Goal: Leave review/rating: Leave review/rating

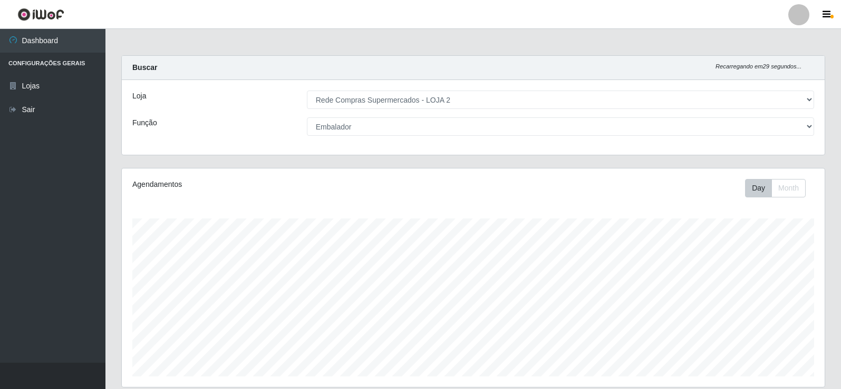
select select "161"
select select "1"
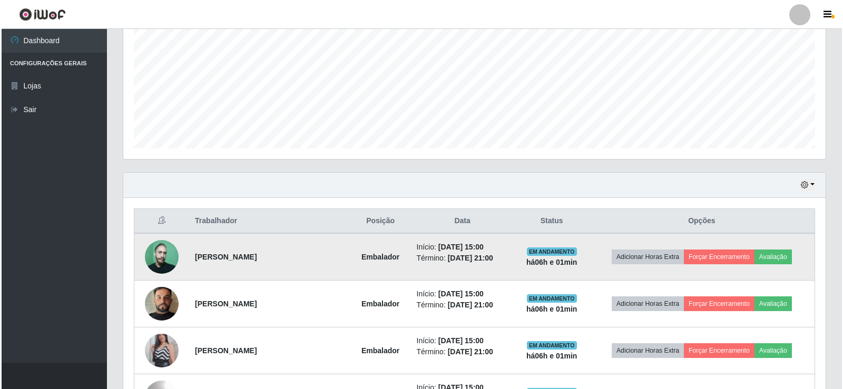
scroll to position [219, 703]
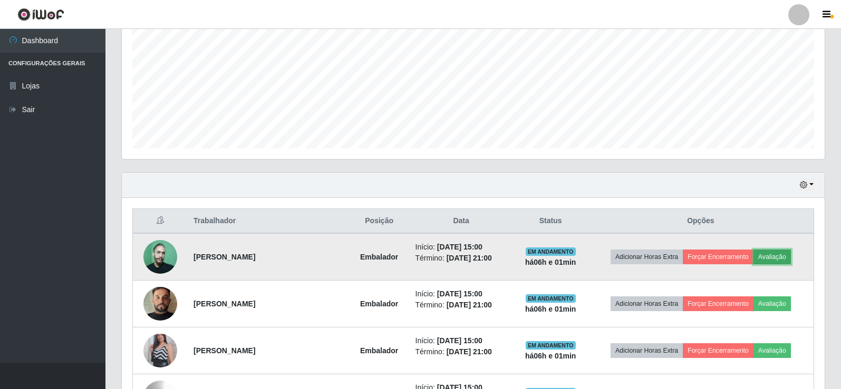
click at [773, 257] on button "Avaliação" at bounding box center [771, 257] width 37 height 15
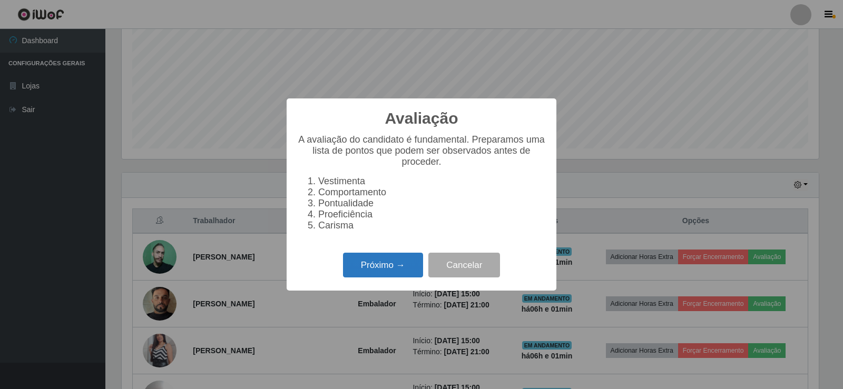
click at [377, 275] on button "Próximo →" at bounding box center [383, 265] width 80 height 25
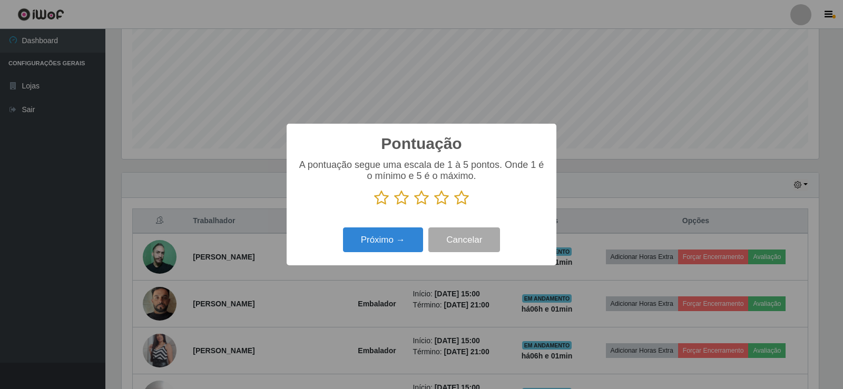
scroll to position [526809, 526331]
click at [460, 200] on icon at bounding box center [461, 198] width 15 height 16
click at [454, 206] on input "radio" at bounding box center [454, 206] width 0 height 0
click at [410, 239] on button "Próximo →" at bounding box center [383, 240] width 80 height 25
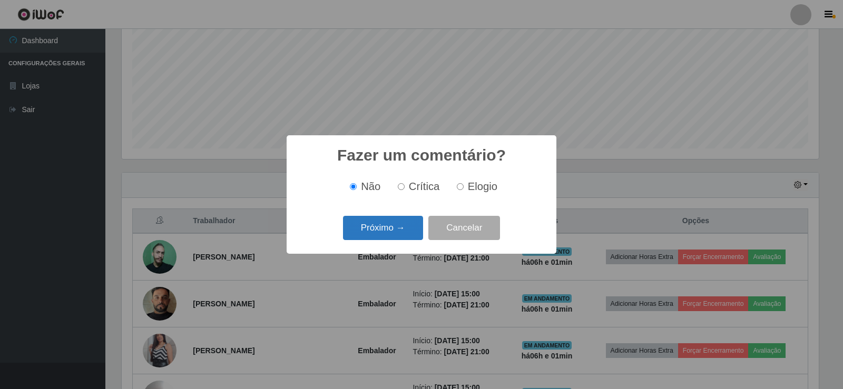
click at [406, 229] on button "Próximo →" at bounding box center [383, 228] width 80 height 25
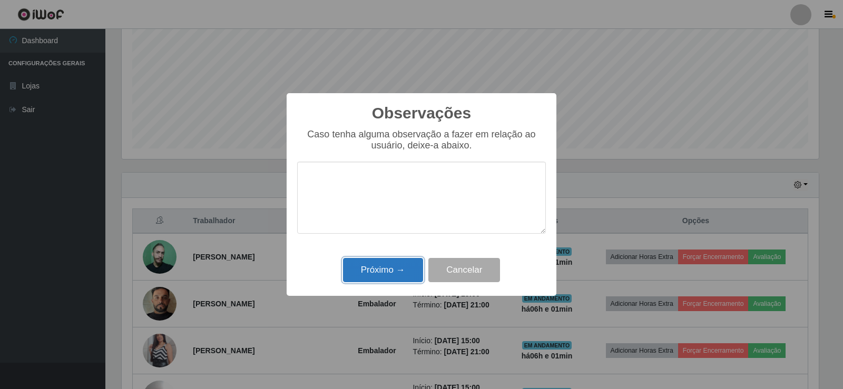
click at [401, 268] on button "Próximo →" at bounding box center [383, 270] width 80 height 25
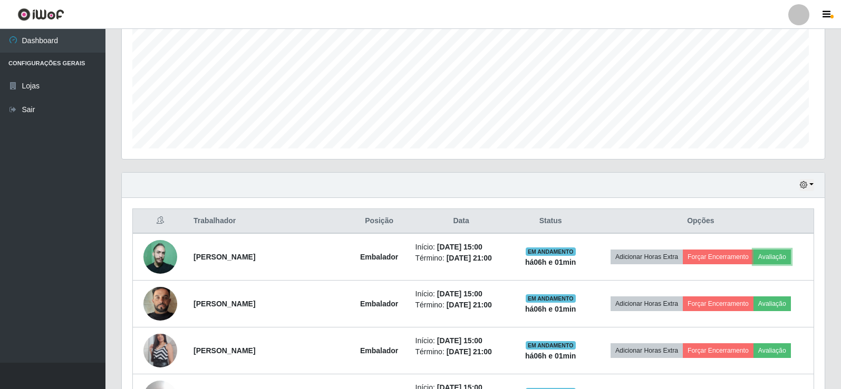
scroll to position [219, 703]
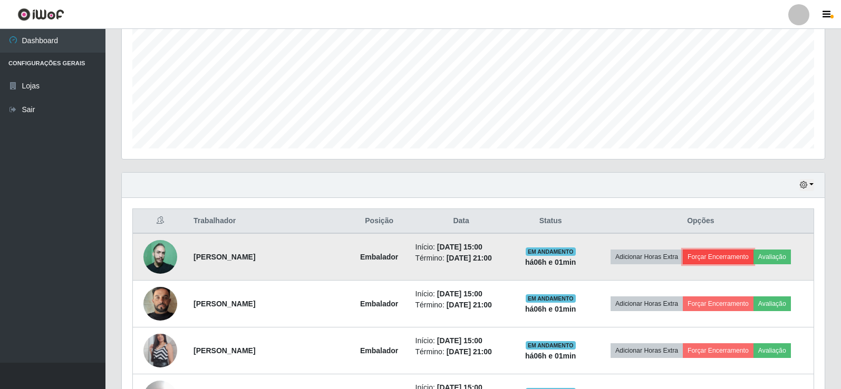
click at [721, 256] on button "Forçar Encerramento" at bounding box center [718, 257] width 71 height 15
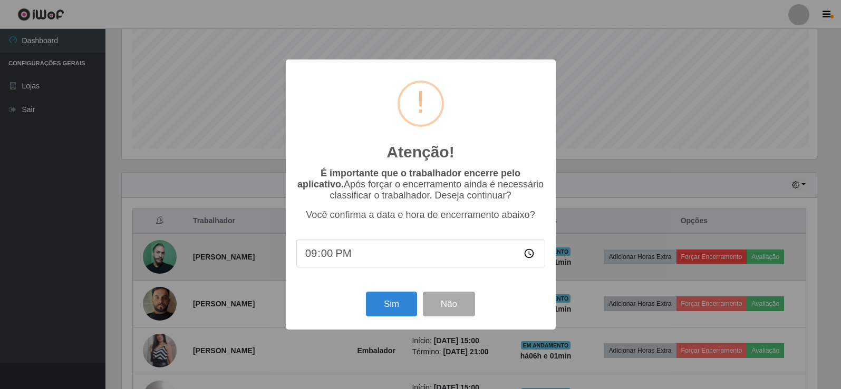
scroll to position [219, 697]
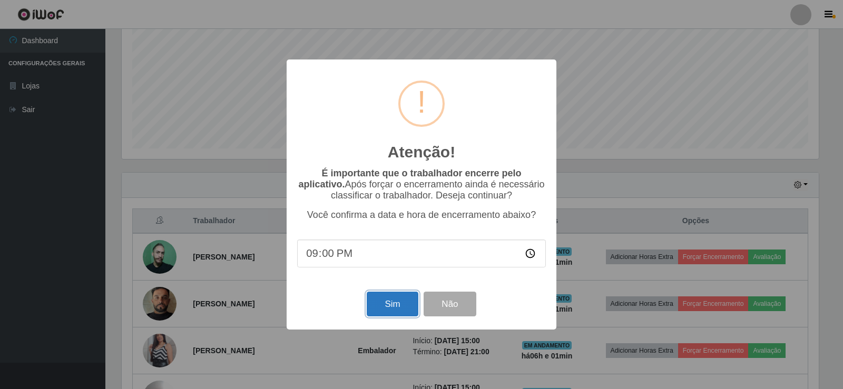
click at [391, 313] on button "Sim" at bounding box center [392, 304] width 51 height 25
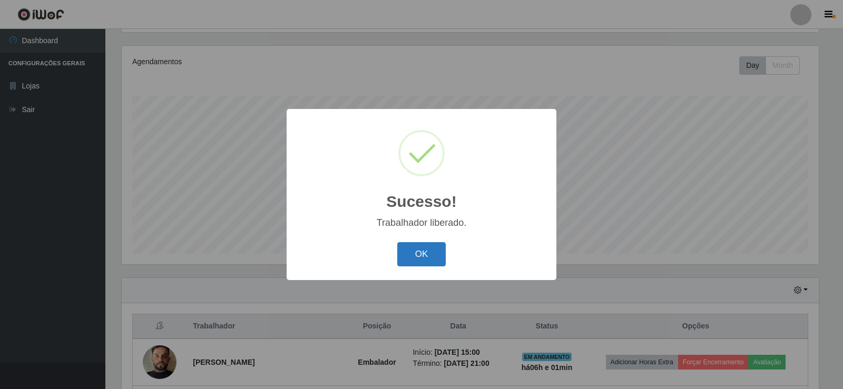
click at [416, 257] on button "OK" at bounding box center [421, 254] width 49 height 25
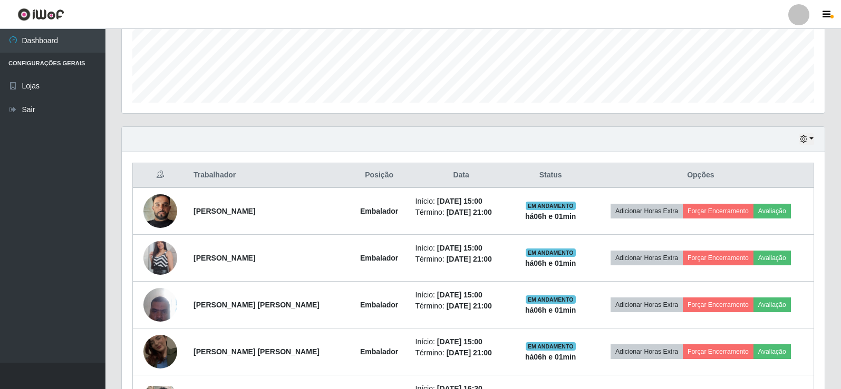
scroll to position [281, 0]
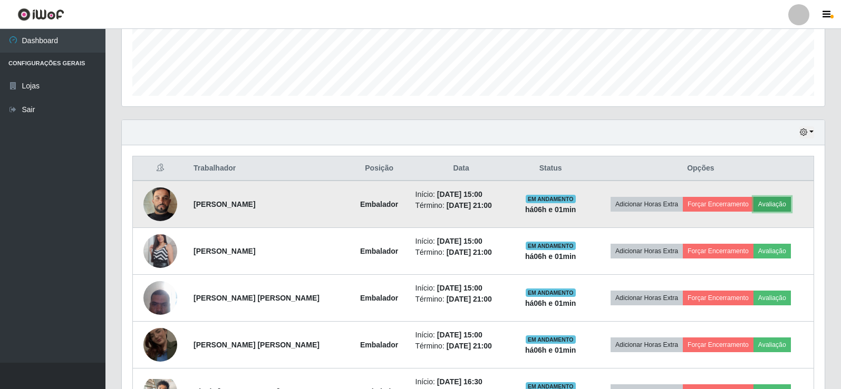
click at [781, 201] on button "Avaliação" at bounding box center [771, 204] width 37 height 15
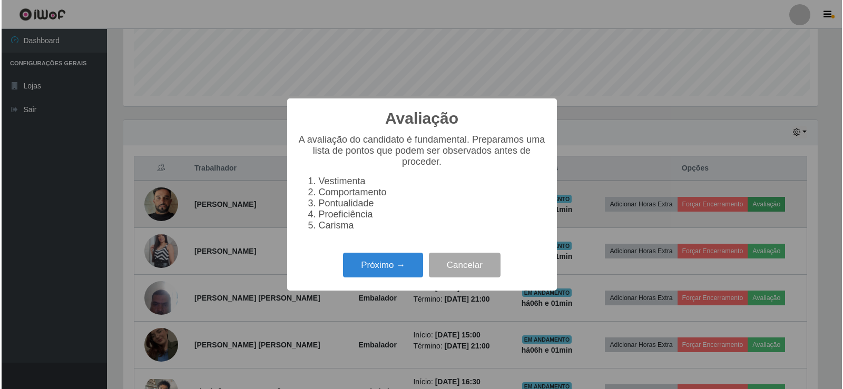
scroll to position [219, 697]
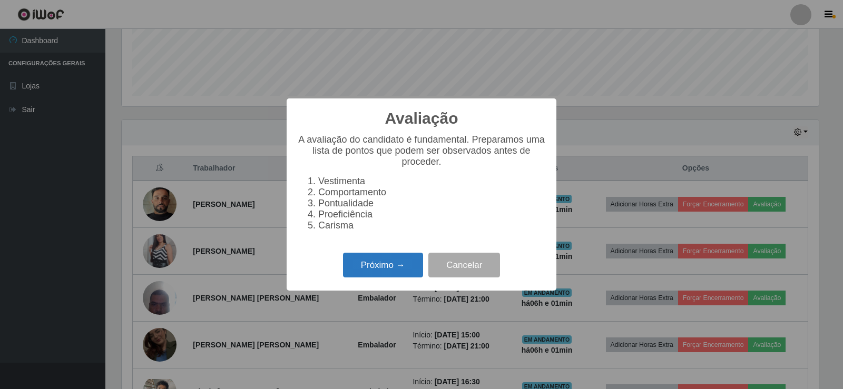
click at [385, 275] on button "Próximo →" at bounding box center [383, 265] width 80 height 25
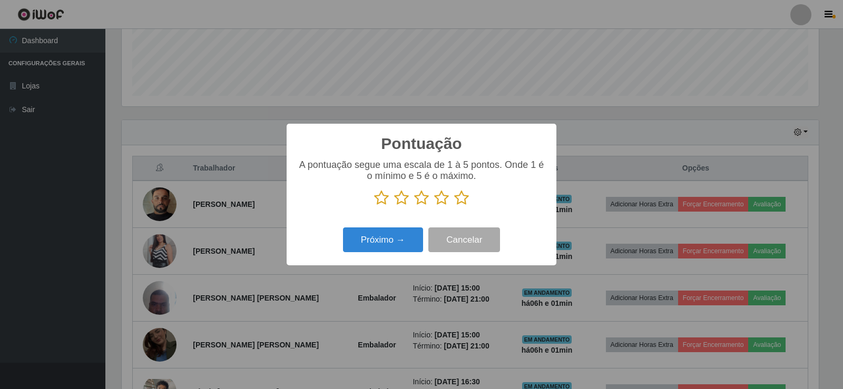
click at [464, 201] on icon at bounding box center [461, 198] width 15 height 16
click at [454, 206] on input "radio" at bounding box center [454, 206] width 0 height 0
click at [395, 239] on button "Próximo →" at bounding box center [383, 240] width 80 height 25
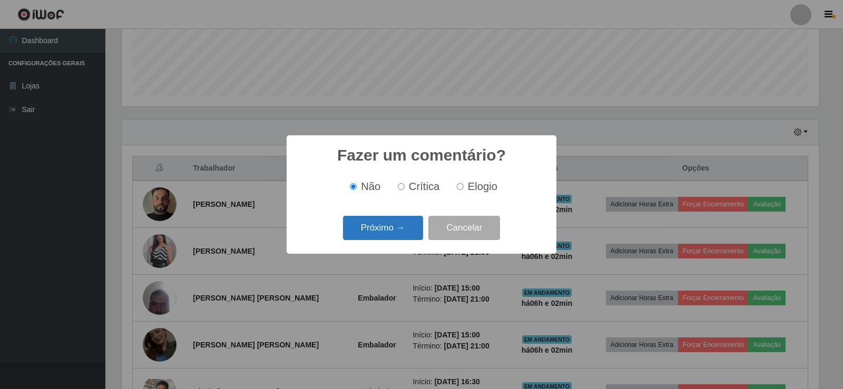
click at [397, 228] on button "Próximo →" at bounding box center [383, 228] width 80 height 25
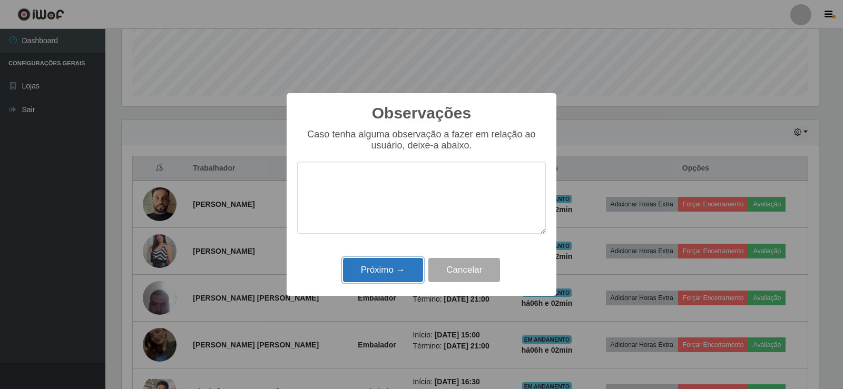
drag, startPoint x: 395, startPoint y: 264, endPoint x: 395, endPoint y: 270, distance: 5.8
click at [395, 270] on button "Próximo →" at bounding box center [383, 270] width 80 height 25
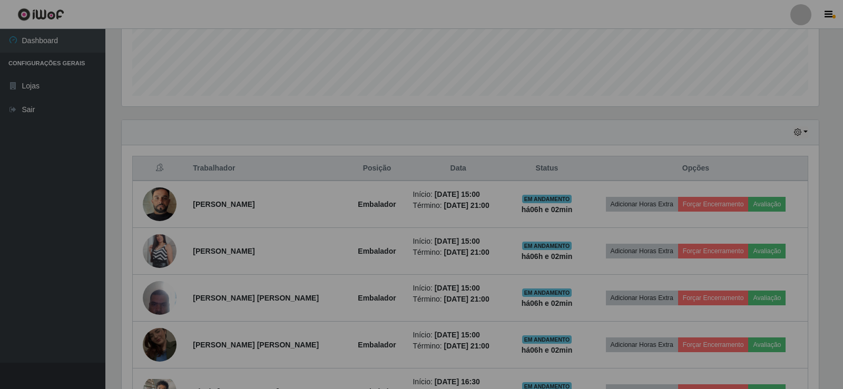
scroll to position [219, 703]
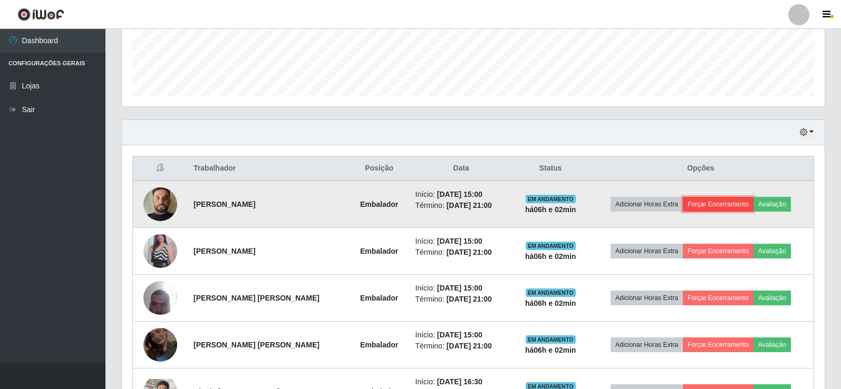
click at [744, 202] on button "Forçar Encerramento" at bounding box center [718, 204] width 71 height 15
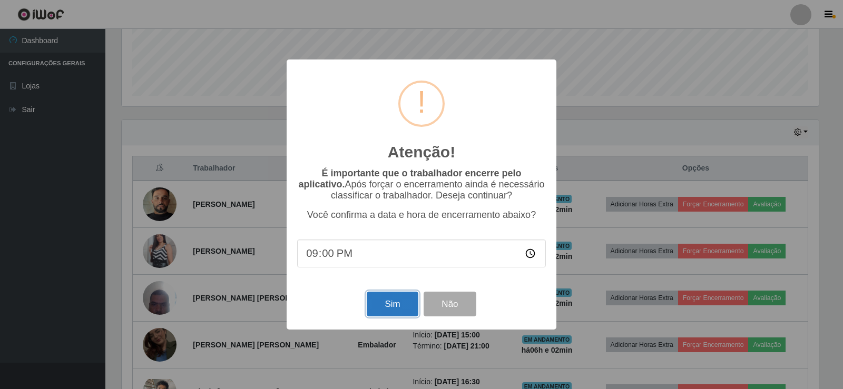
click at [383, 314] on button "Sim" at bounding box center [392, 304] width 51 height 25
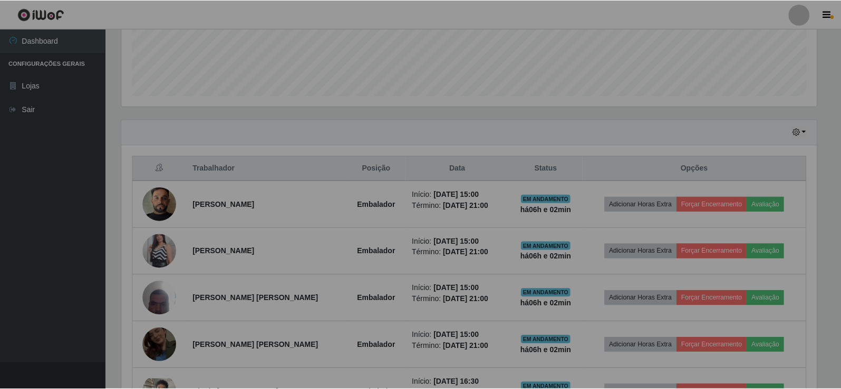
scroll to position [0, 0]
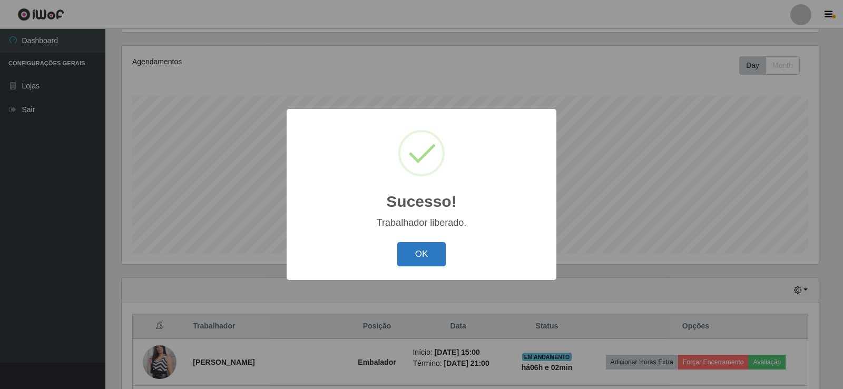
click at [415, 256] on button "OK" at bounding box center [421, 254] width 49 height 25
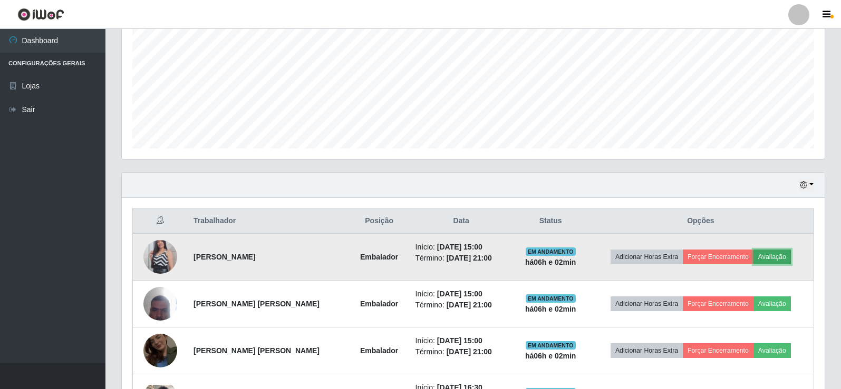
click at [762, 256] on button "Avaliação" at bounding box center [771, 257] width 37 height 15
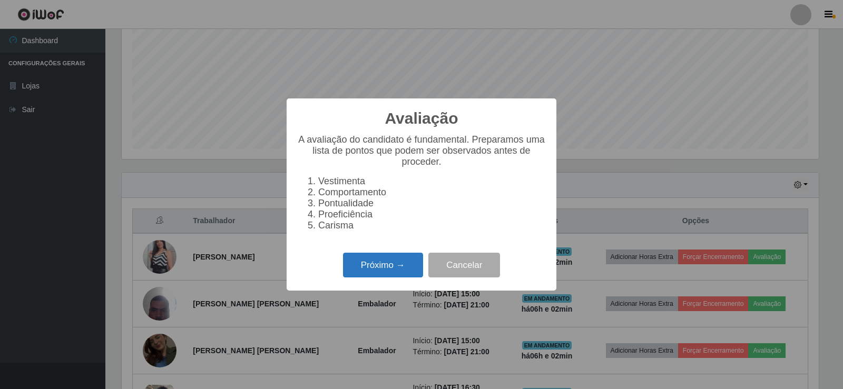
click at [360, 271] on button "Próximo →" at bounding box center [383, 265] width 80 height 25
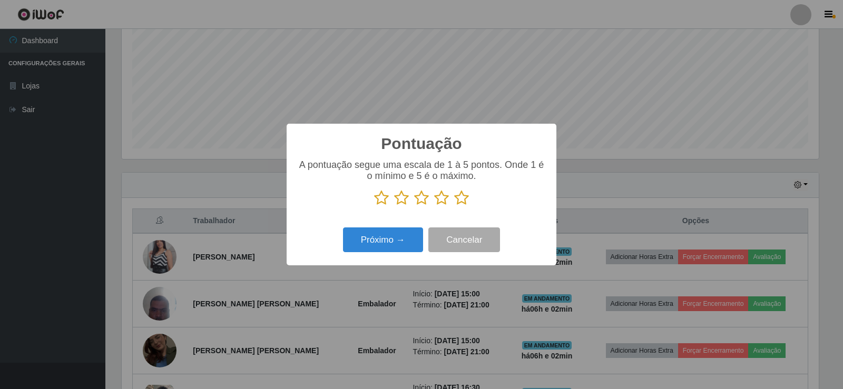
click at [462, 202] on icon at bounding box center [461, 198] width 15 height 16
click at [454, 206] on input "radio" at bounding box center [454, 206] width 0 height 0
click at [387, 241] on button "Próximo →" at bounding box center [383, 240] width 80 height 25
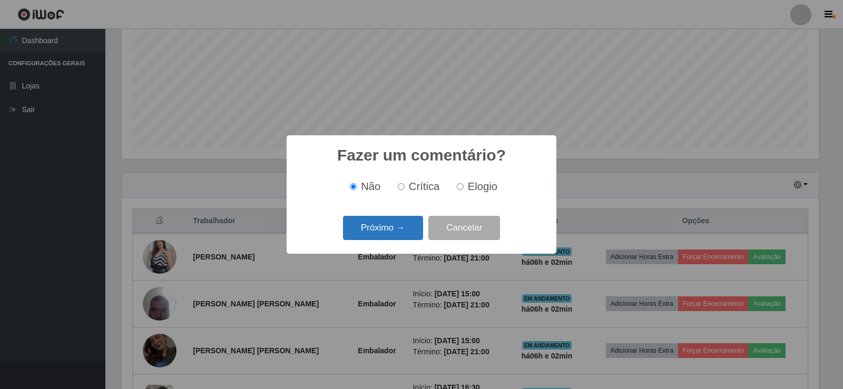
click at [396, 231] on button "Próximo →" at bounding box center [383, 228] width 80 height 25
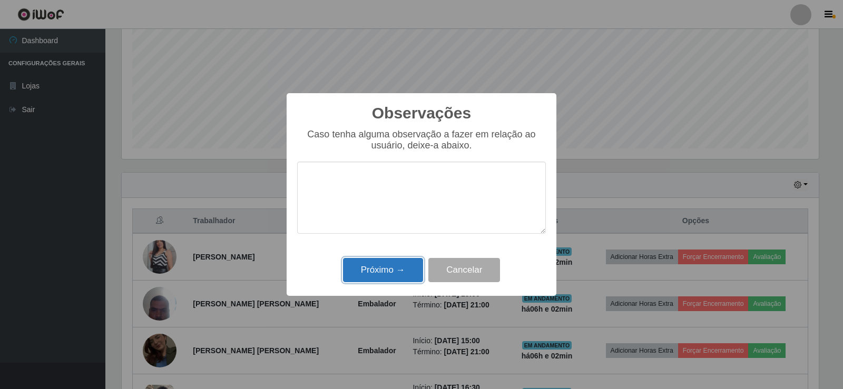
click at [405, 271] on button "Próximo →" at bounding box center [383, 270] width 80 height 25
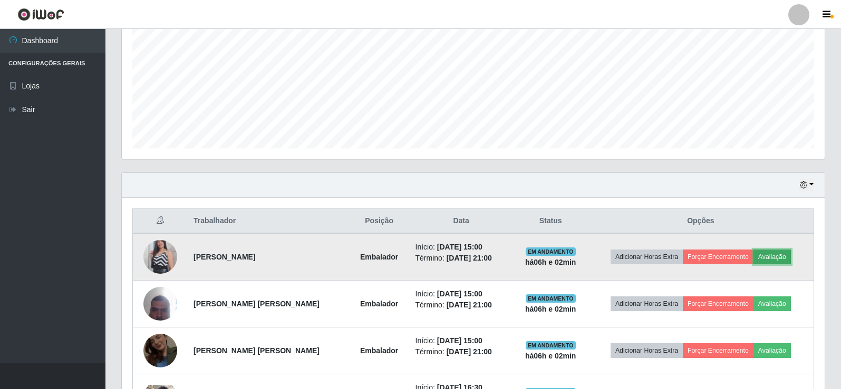
click at [761, 256] on button "Avaliação" at bounding box center [771, 257] width 37 height 15
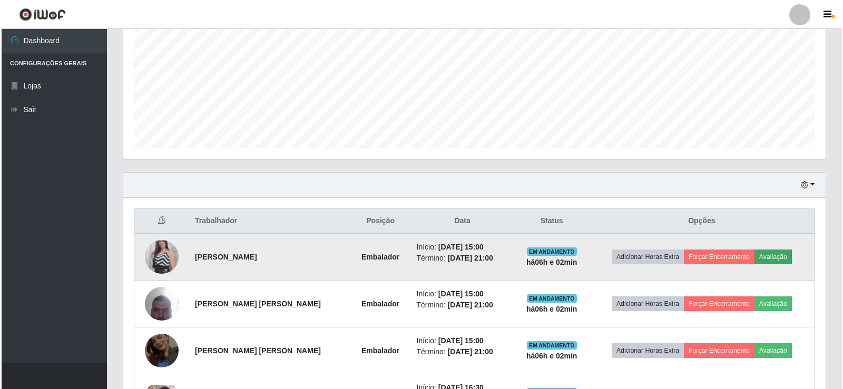
scroll to position [219, 697]
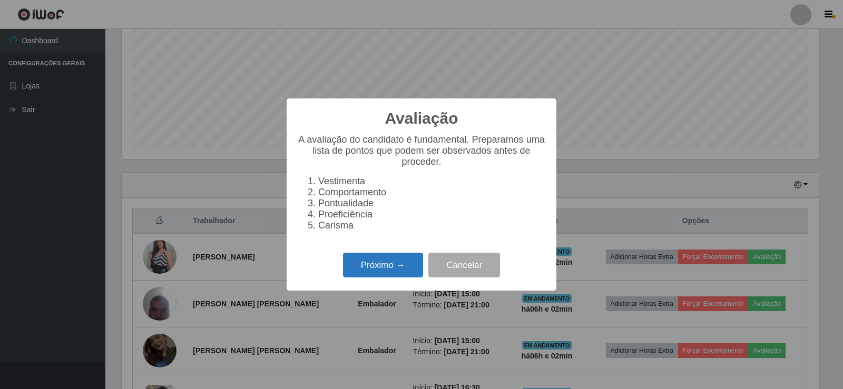
click at [390, 266] on button "Próximo →" at bounding box center [383, 265] width 80 height 25
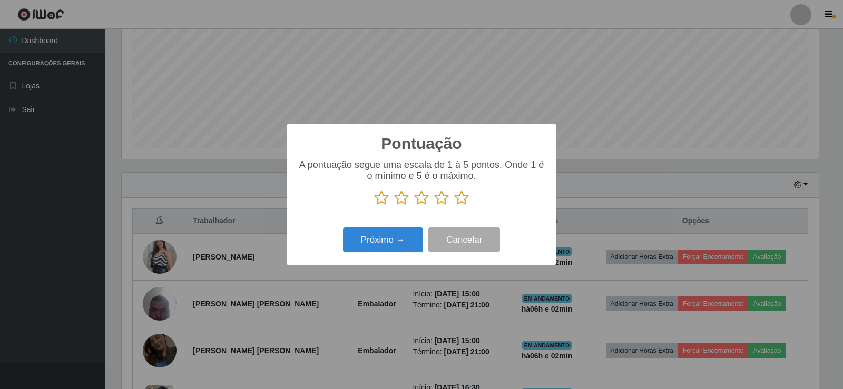
click at [462, 200] on icon at bounding box center [461, 198] width 15 height 16
click at [454, 206] on input "radio" at bounding box center [454, 206] width 0 height 0
click at [395, 243] on button "Próximo →" at bounding box center [383, 240] width 80 height 25
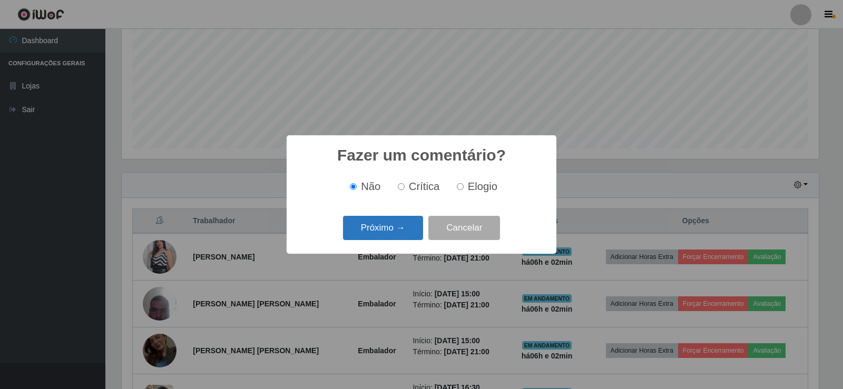
click at [394, 229] on button "Próximo →" at bounding box center [383, 228] width 80 height 25
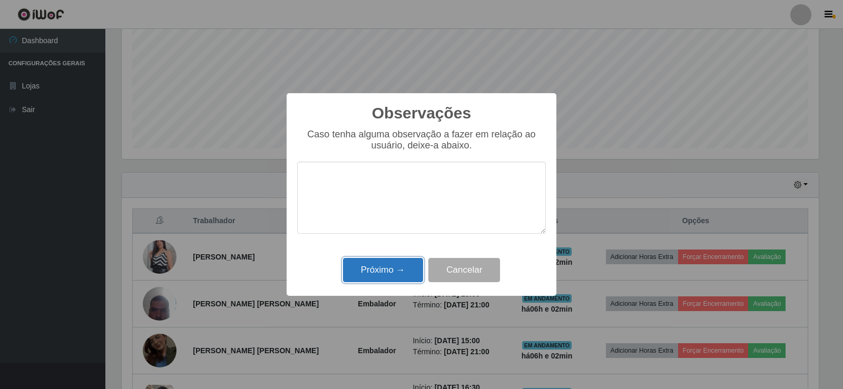
click at [413, 274] on button "Próximo →" at bounding box center [383, 270] width 80 height 25
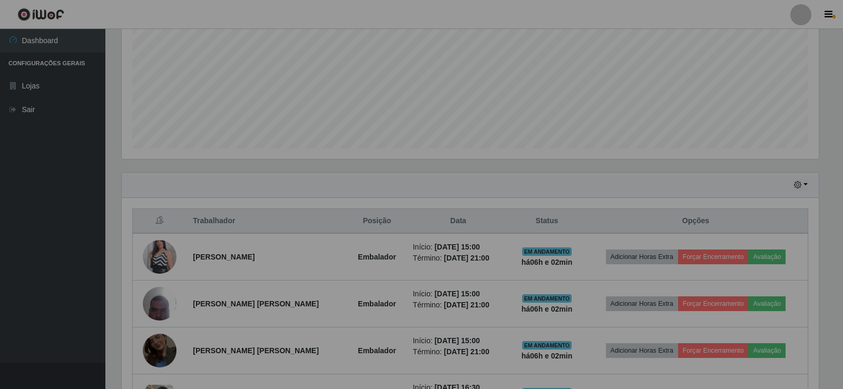
scroll to position [219, 703]
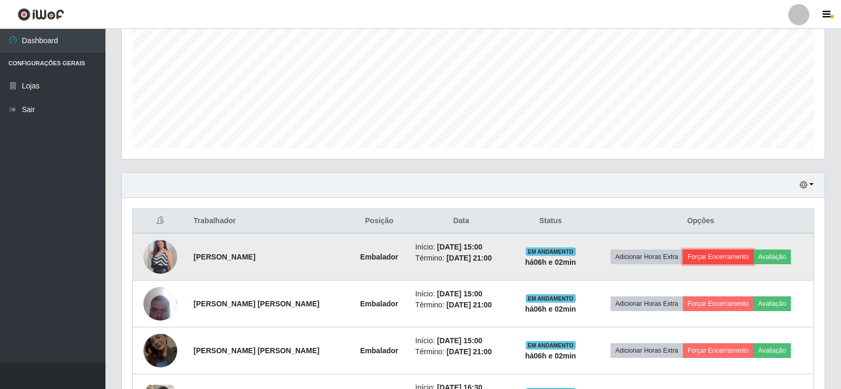
click at [724, 258] on button "Forçar Encerramento" at bounding box center [718, 257] width 71 height 15
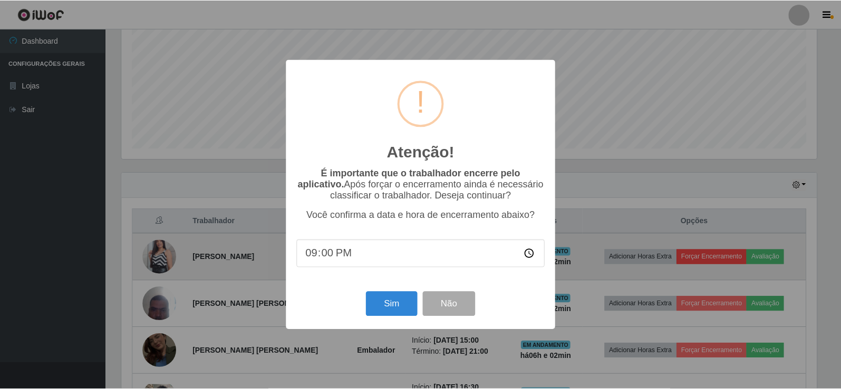
scroll to position [219, 697]
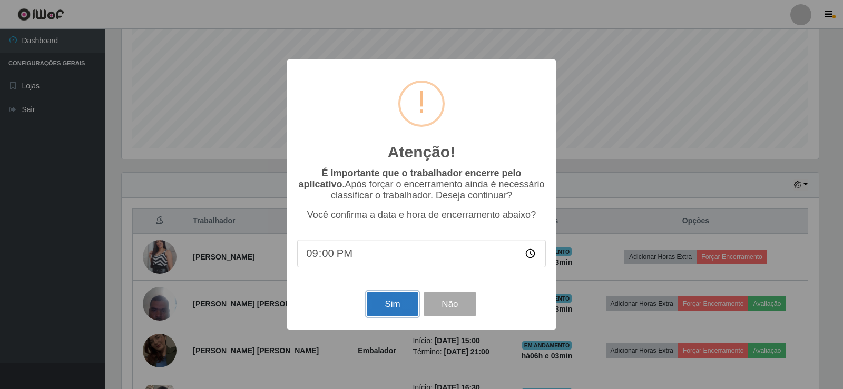
click at [401, 304] on button "Sim" at bounding box center [392, 304] width 51 height 25
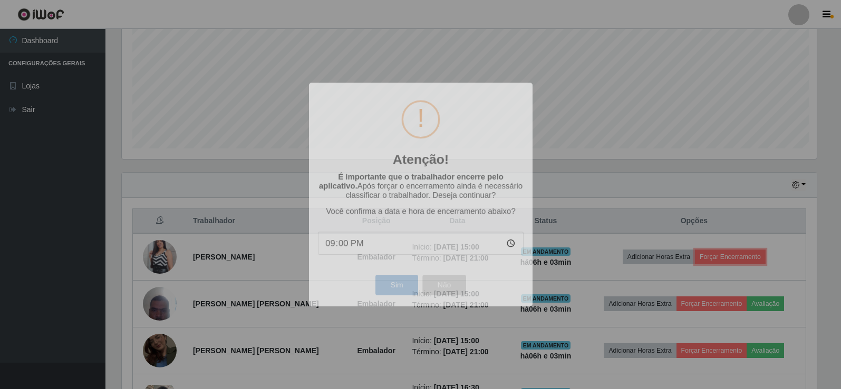
scroll to position [219, 703]
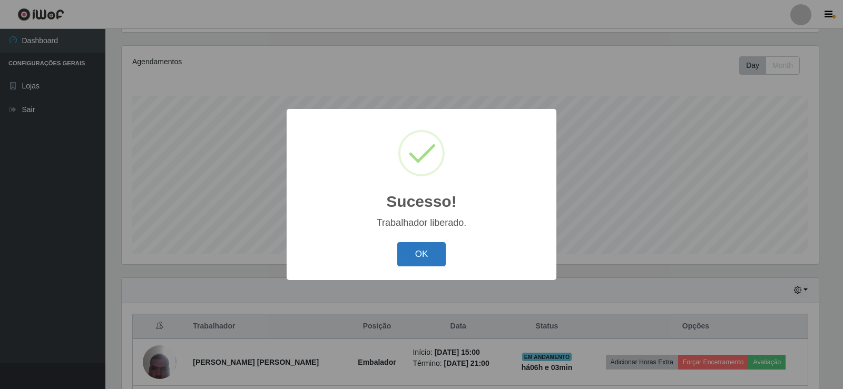
click at [419, 256] on button "OK" at bounding box center [421, 254] width 49 height 25
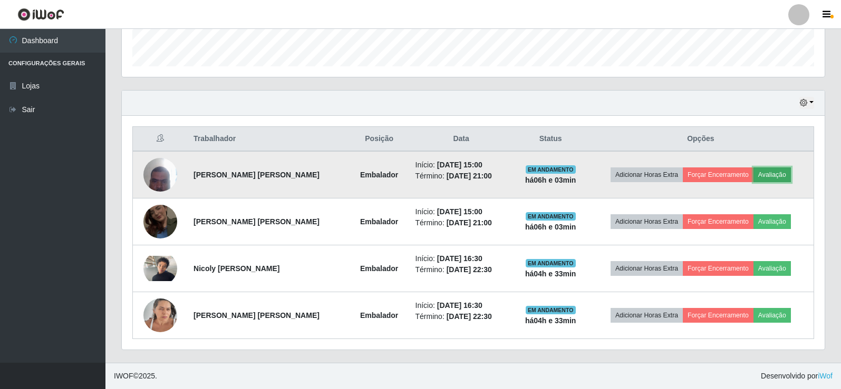
click at [764, 177] on button "Avaliação" at bounding box center [771, 175] width 37 height 15
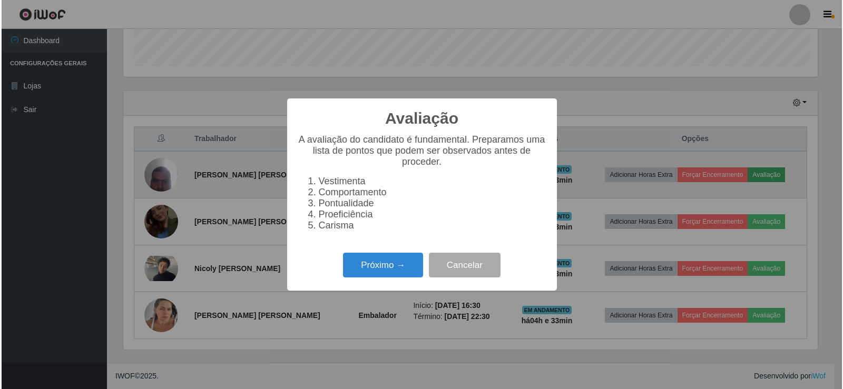
scroll to position [219, 697]
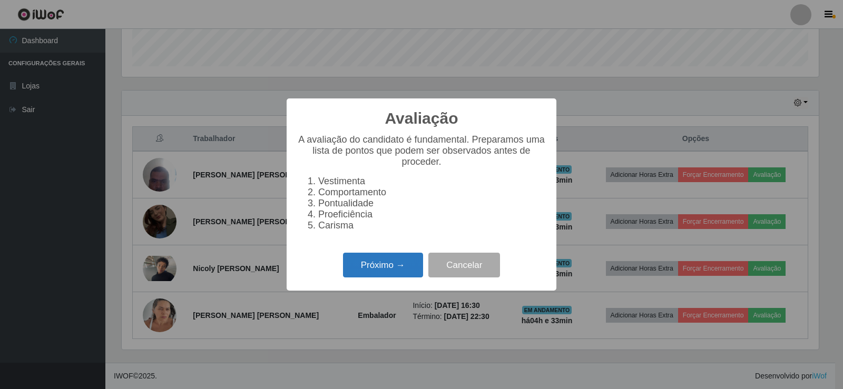
click at [384, 268] on button "Próximo →" at bounding box center [383, 265] width 80 height 25
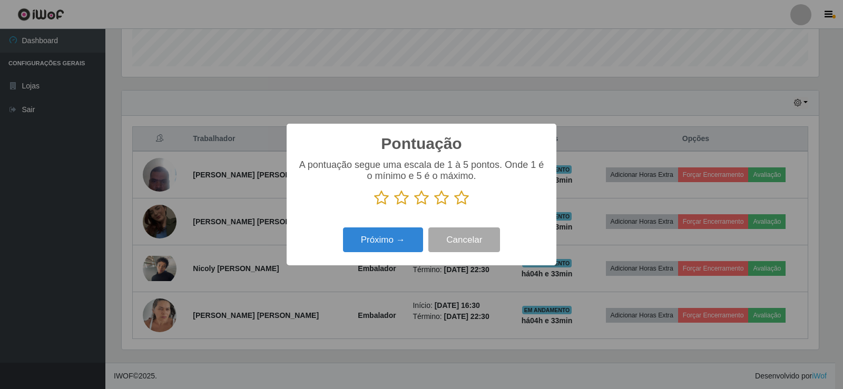
scroll to position [526809, 526331]
click at [462, 201] on icon at bounding box center [461, 198] width 15 height 16
click at [454, 206] on input "radio" at bounding box center [454, 206] width 0 height 0
click at [395, 247] on button "Próximo →" at bounding box center [383, 240] width 80 height 25
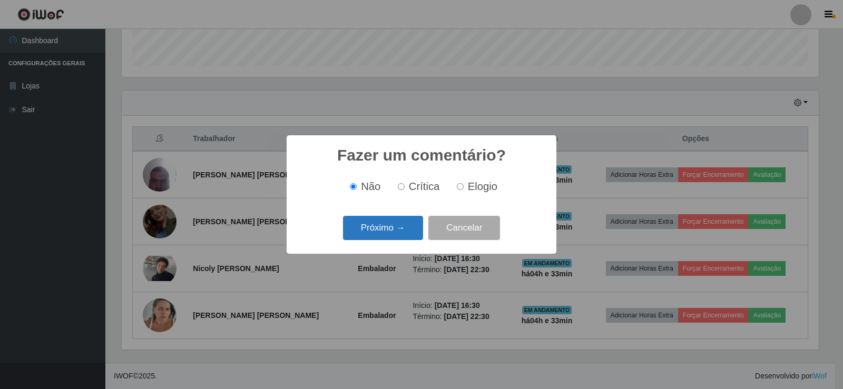
click at [409, 224] on button "Próximo →" at bounding box center [383, 228] width 80 height 25
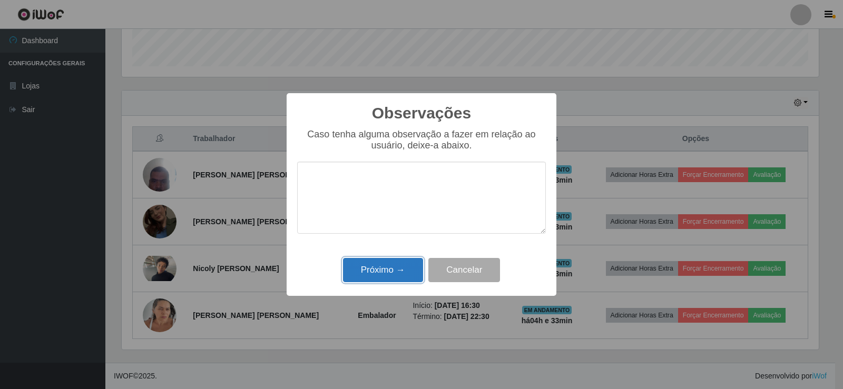
click at [399, 268] on button "Próximo →" at bounding box center [383, 270] width 80 height 25
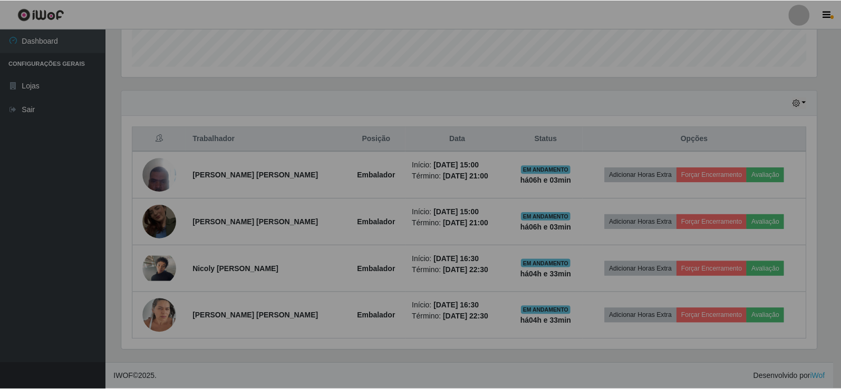
scroll to position [219, 703]
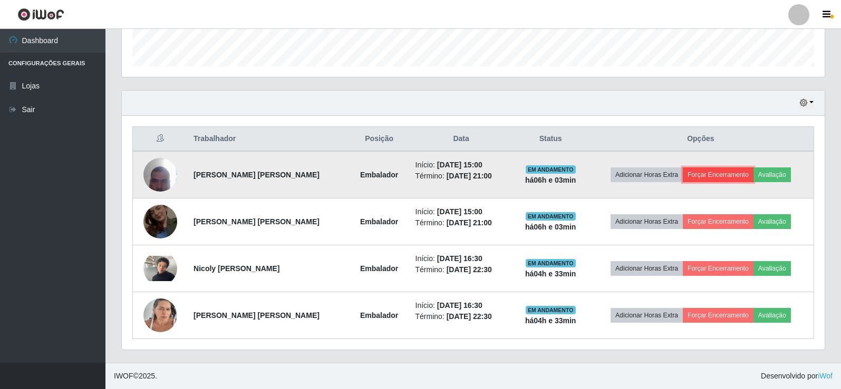
click at [707, 176] on button "Forçar Encerramento" at bounding box center [718, 175] width 71 height 15
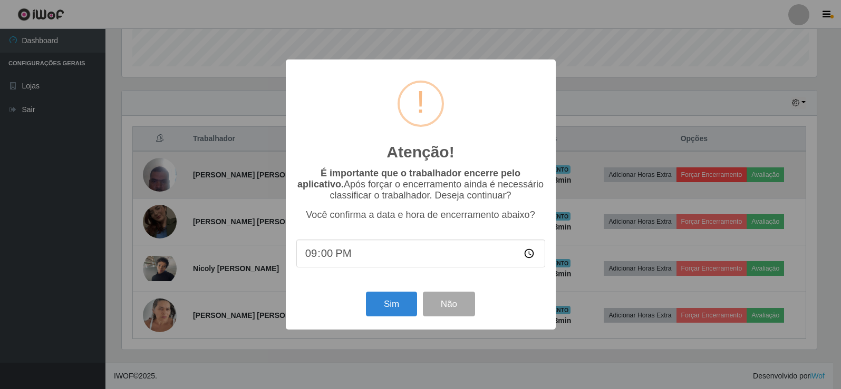
scroll to position [219, 697]
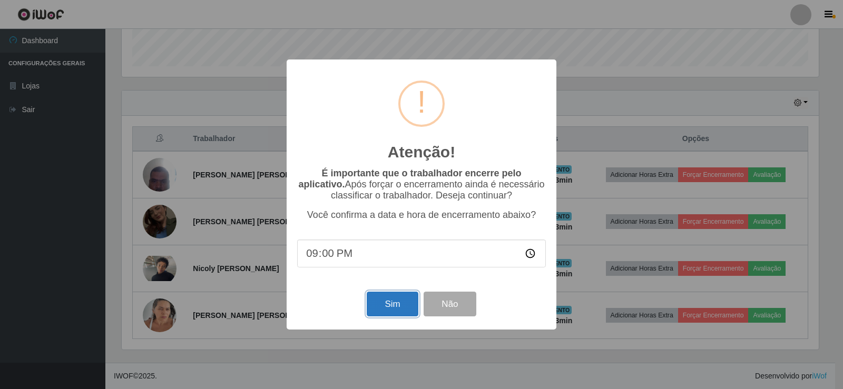
click at [400, 302] on button "Sim" at bounding box center [392, 304] width 51 height 25
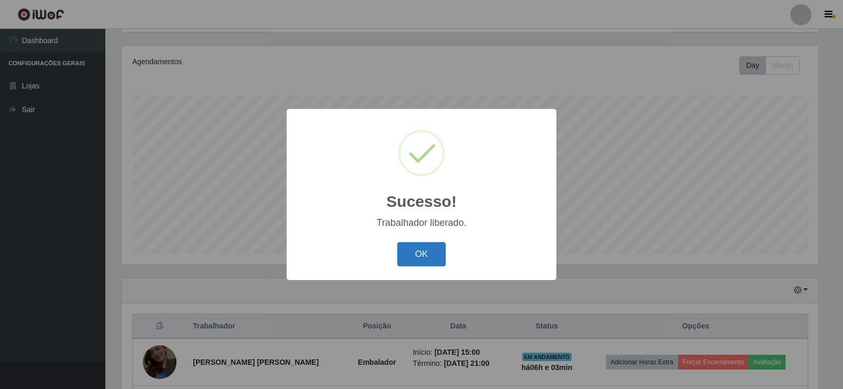
click at [416, 255] on button "OK" at bounding box center [421, 254] width 49 height 25
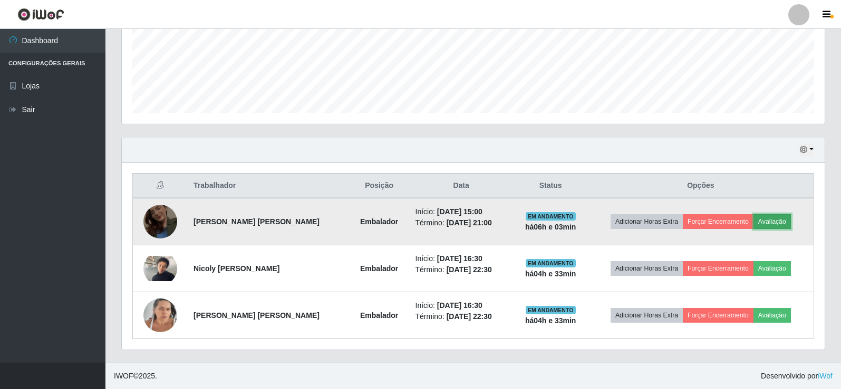
click at [777, 222] on button "Avaliação" at bounding box center [771, 222] width 37 height 15
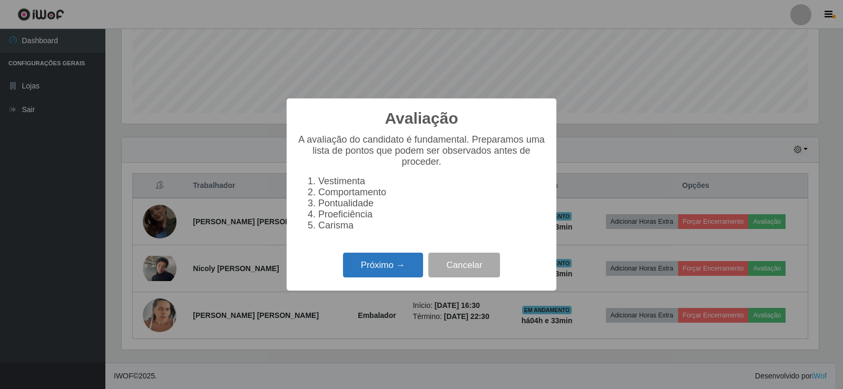
click at [392, 275] on button "Próximo →" at bounding box center [383, 265] width 80 height 25
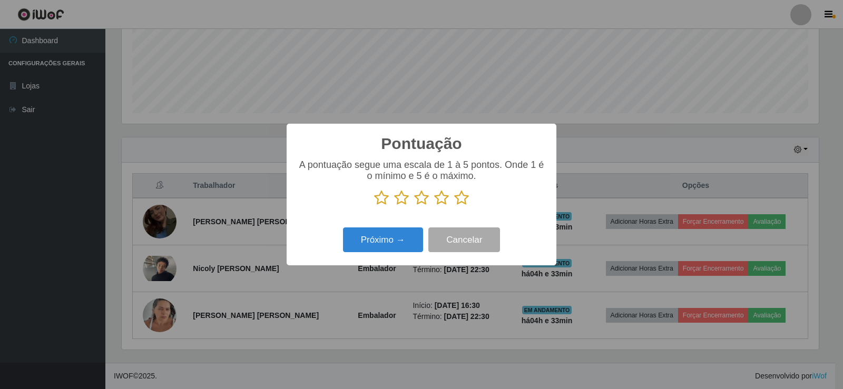
click at [467, 201] on icon at bounding box center [461, 198] width 15 height 16
click at [454, 206] on input "radio" at bounding box center [454, 206] width 0 height 0
click at [398, 241] on button "Próximo →" at bounding box center [383, 240] width 80 height 25
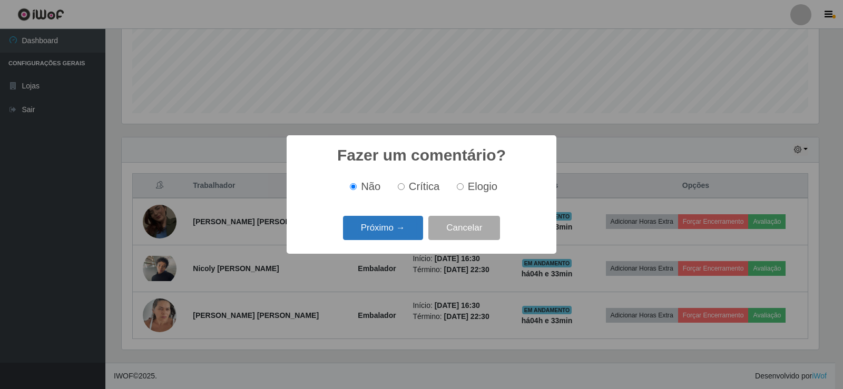
click at [404, 234] on button "Próximo →" at bounding box center [383, 228] width 80 height 25
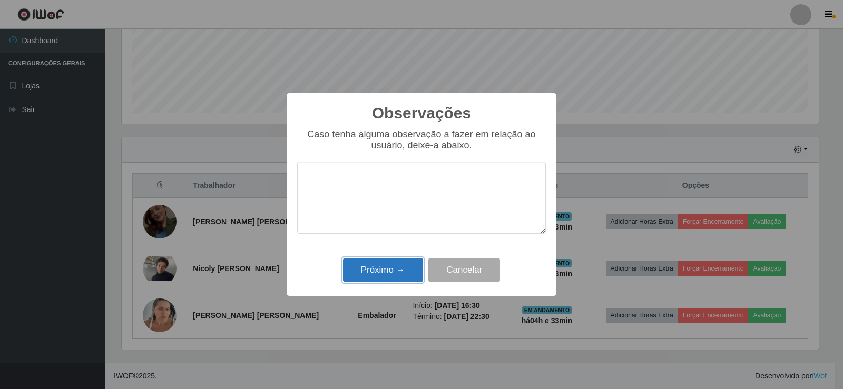
click at [405, 268] on button "Próximo →" at bounding box center [383, 270] width 80 height 25
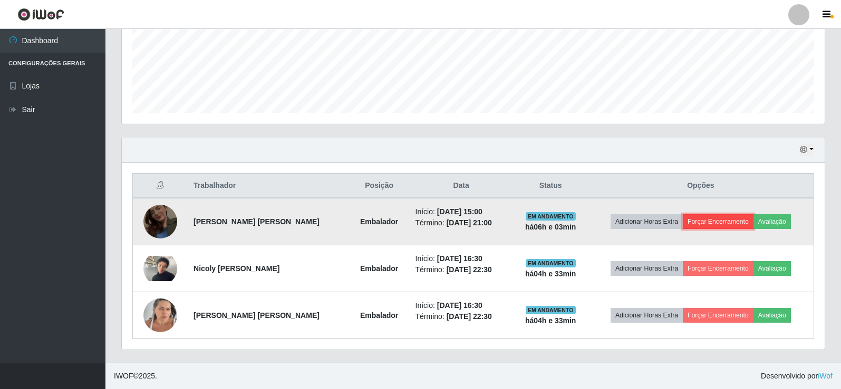
click at [717, 220] on button "Forçar Encerramento" at bounding box center [718, 222] width 71 height 15
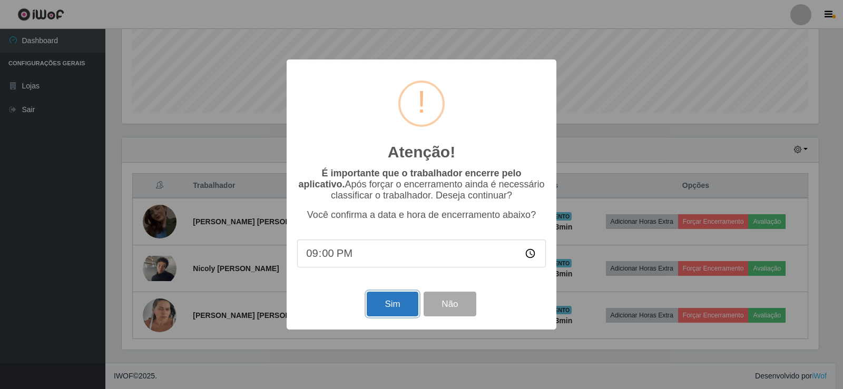
click at [393, 303] on button "Sim" at bounding box center [392, 304] width 51 height 25
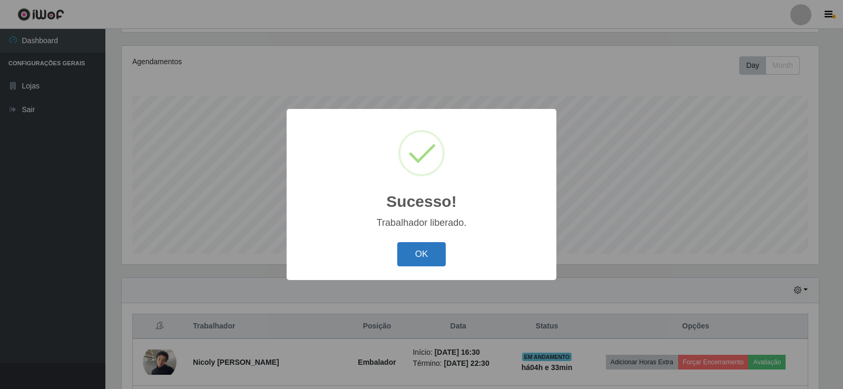
click at [435, 256] on button "OK" at bounding box center [421, 254] width 49 height 25
